Goal: Information Seeking & Learning: Learn about a topic

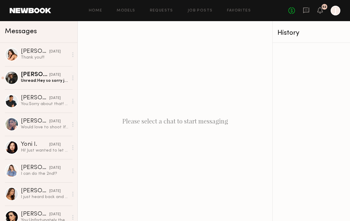
click at [27, 73] on div "[PERSON_NAME]" at bounding box center [35, 75] width 28 height 6
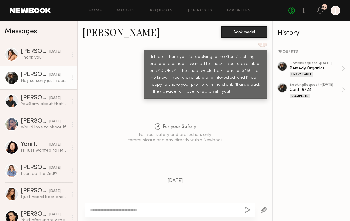
scroll to position [608, 0]
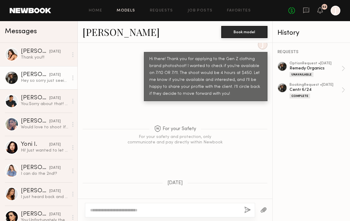
click at [124, 10] on link "Models" at bounding box center [126, 11] width 18 height 4
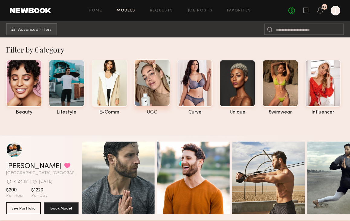
click at [152, 73] on div at bounding box center [152, 82] width 36 height 47
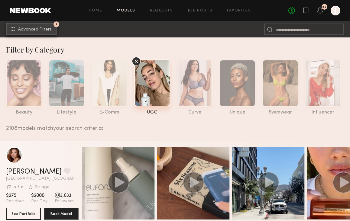
click at [30, 28] on span "Advanced Filters" at bounding box center [35, 30] width 34 height 4
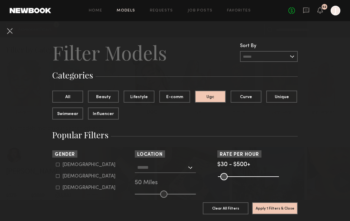
click at [174, 169] on input "text" at bounding box center [162, 167] width 50 height 10
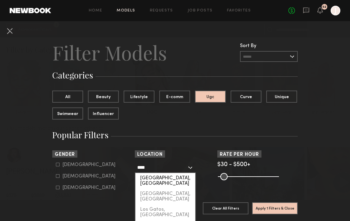
click at [158, 179] on div "[GEOGRAPHIC_DATA], [GEOGRAPHIC_DATA]" at bounding box center [166, 181] width 60 height 16
type input "**********"
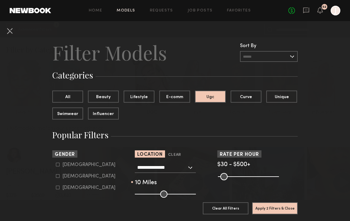
drag, startPoint x: 162, startPoint y: 194, endPoint x: 142, endPoint y: 194, distance: 20.6
type input "**"
click at [142, 194] on input "range" at bounding box center [165, 194] width 61 height 7
click at [55, 165] on div "[DEMOGRAPHIC_DATA] [DEMOGRAPHIC_DATA] [DEMOGRAPHIC_DATA]" at bounding box center [92, 176] width 80 height 28
click at [56, 165] on icon at bounding box center [57, 164] width 3 height 3
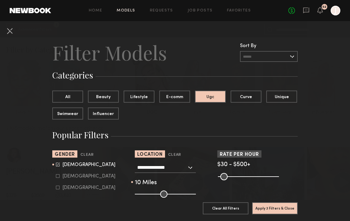
click at [58, 176] on icon at bounding box center [58, 177] width 4 height 4
type input "*"
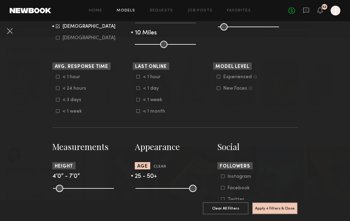
drag, startPoint x: 139, startPoint y: 188, endPoint x: 150, endPoint y: 188, distance: 10.9
type input "**"
click at [150, 188] on input "range" at bounding box center [166, 188] width 61 height 7
click at [275, 207] on button "Apply 4 Filters & Close" at bounding box center [275, 208] width 46 height 12
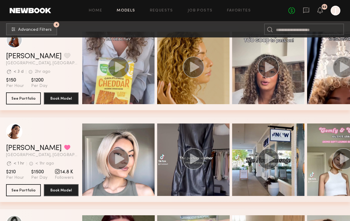
scroll to position [2488, 0]
